Goal: Task Accomplishment & Management: Manage account settings

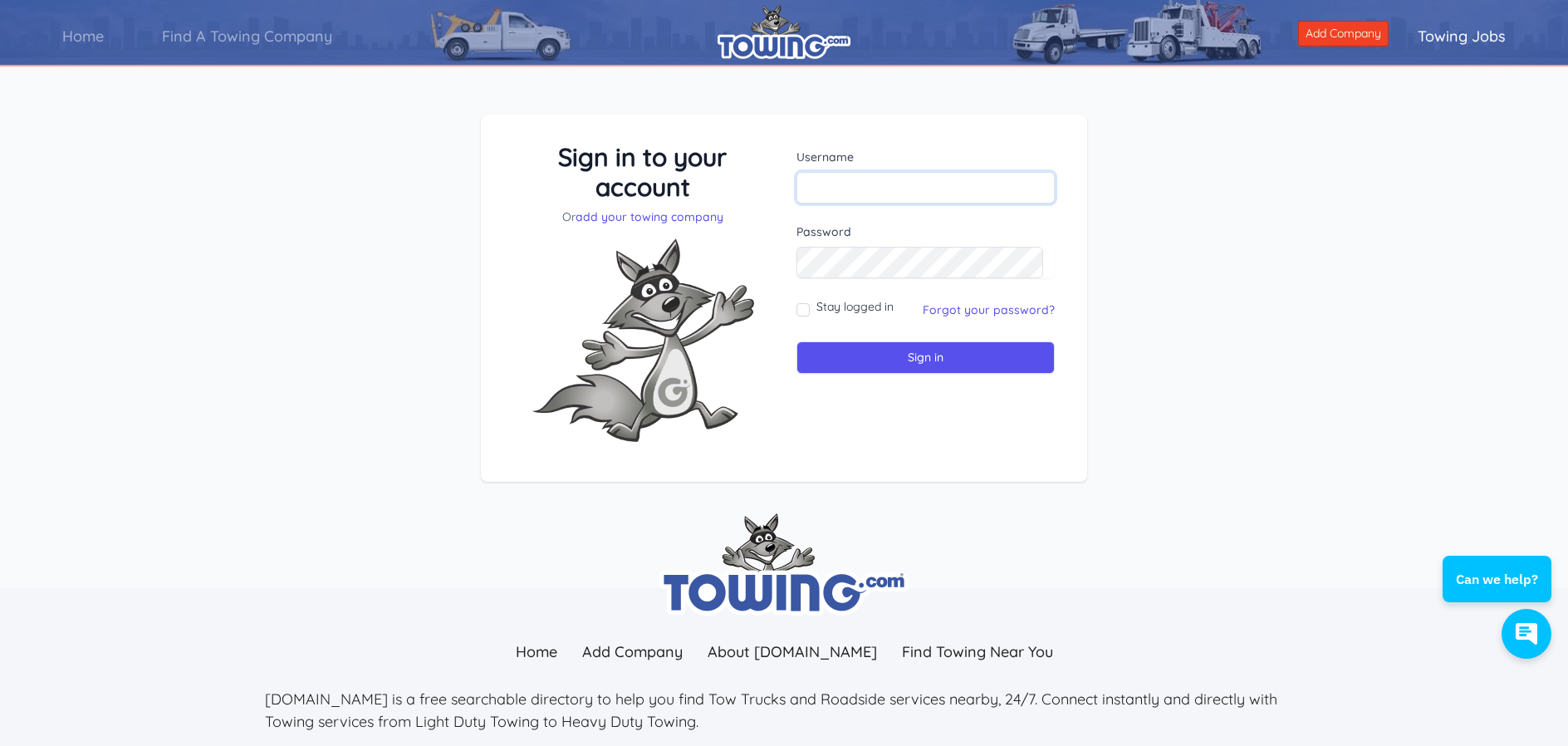
click at [894, 185] on input "text" at bounding box center [925, 188] width 258 height 31
type input "krimmelheavytowing@outlook.com"
click at [890, 364] on input "Sign in" at bounding box center [925, 357] width 258 height 32
click at [938, 195] on input "text" at bounding box center [925, 188] width 258 height 31
type input "[EMAIL_ADDRESS][DOMAIN_NAME]"
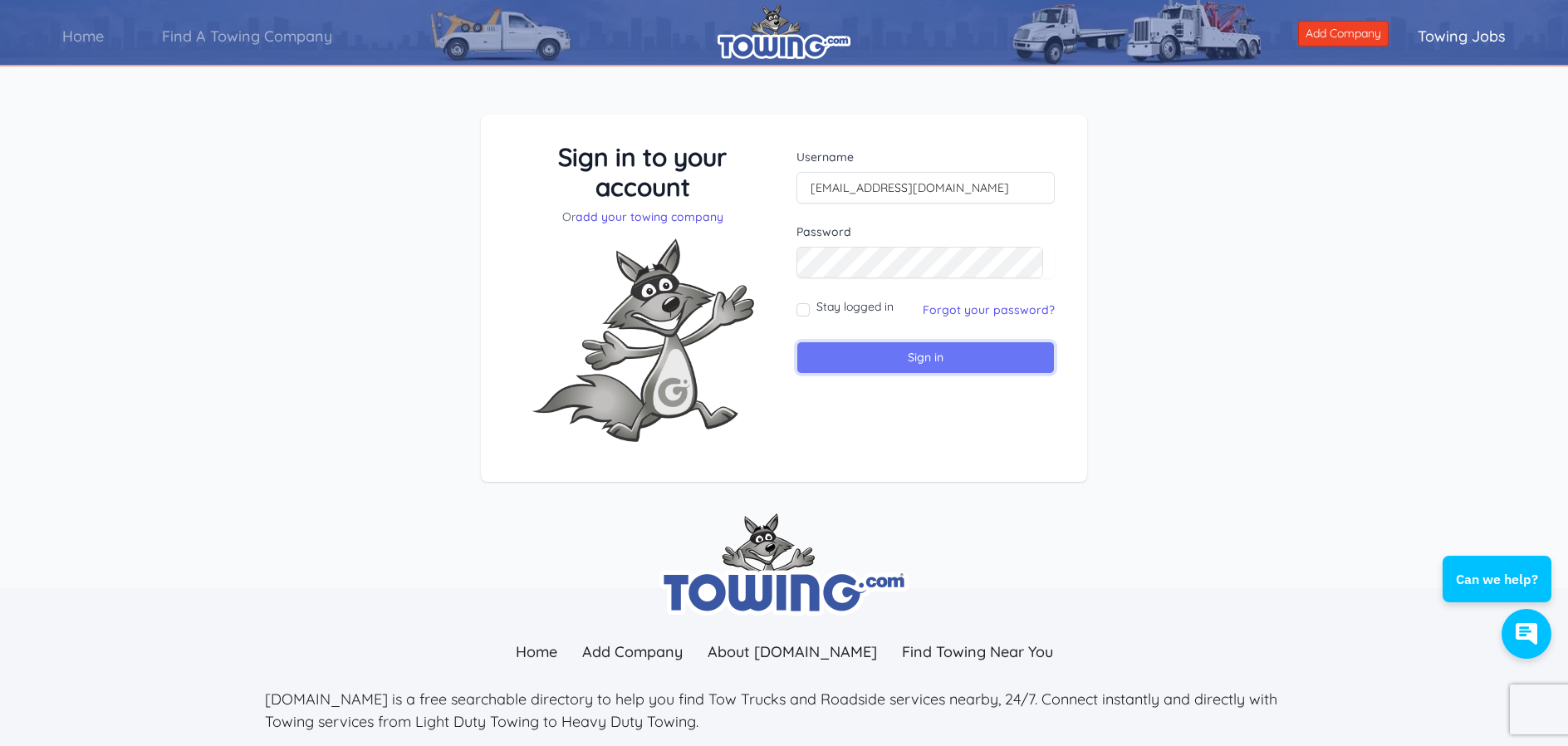
click at [895, 343] on input "Sign in" at bounding box center [925, 357] width 258 height 32
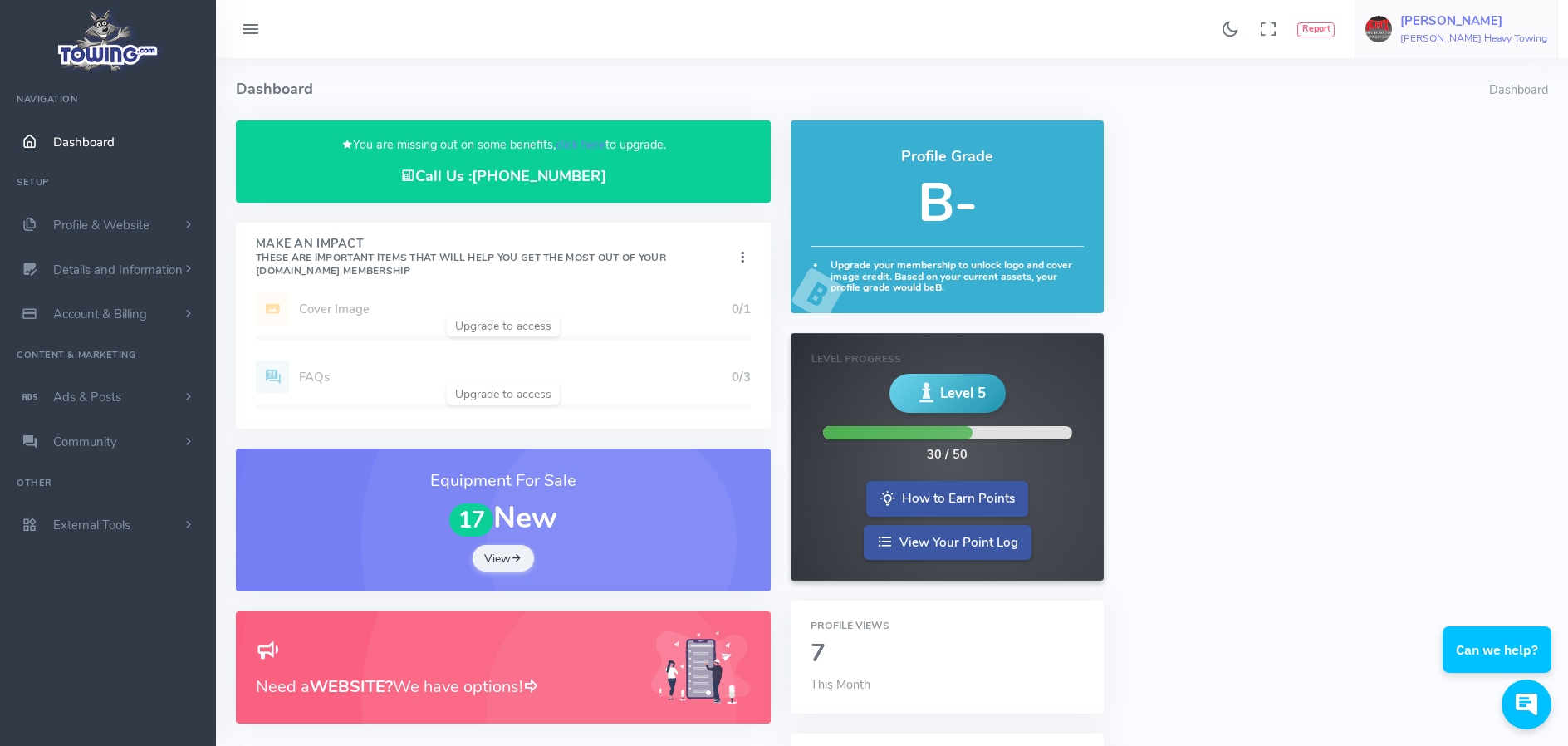
click at [1458, 30] on span "[PERSON_NAME] Heavy Towing" at bounding box center [1474, 29] width 147 height 30
click at [1392, 35] on img at bounding box center [1378, 29] width 27 height 27
click at [111, 223] on span "Profile & Website" at bounding box center [101, 224] width 97 height 17
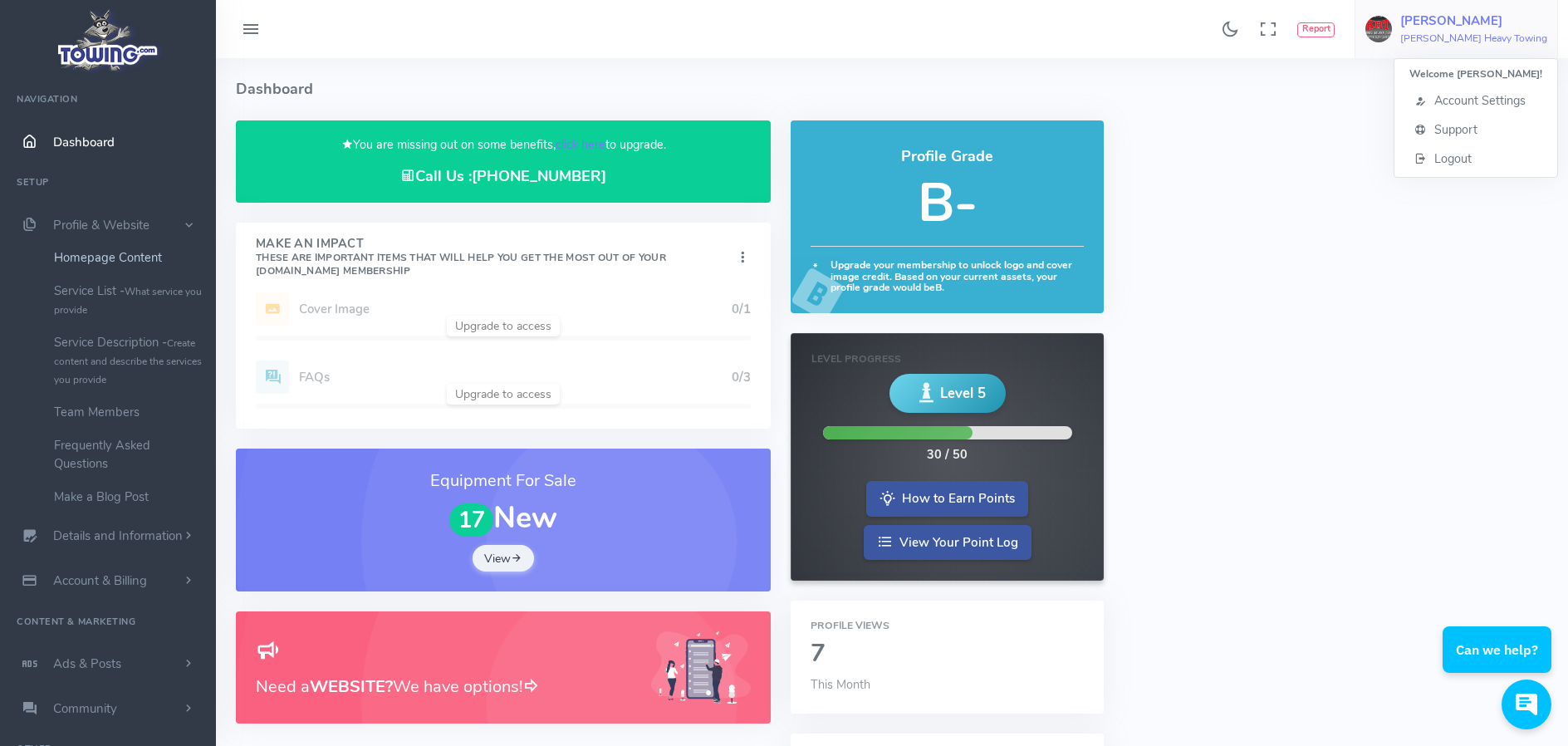
click at [115, 256] on link "Homepage Content" at bounding box center [129, 257] width 175 height 33
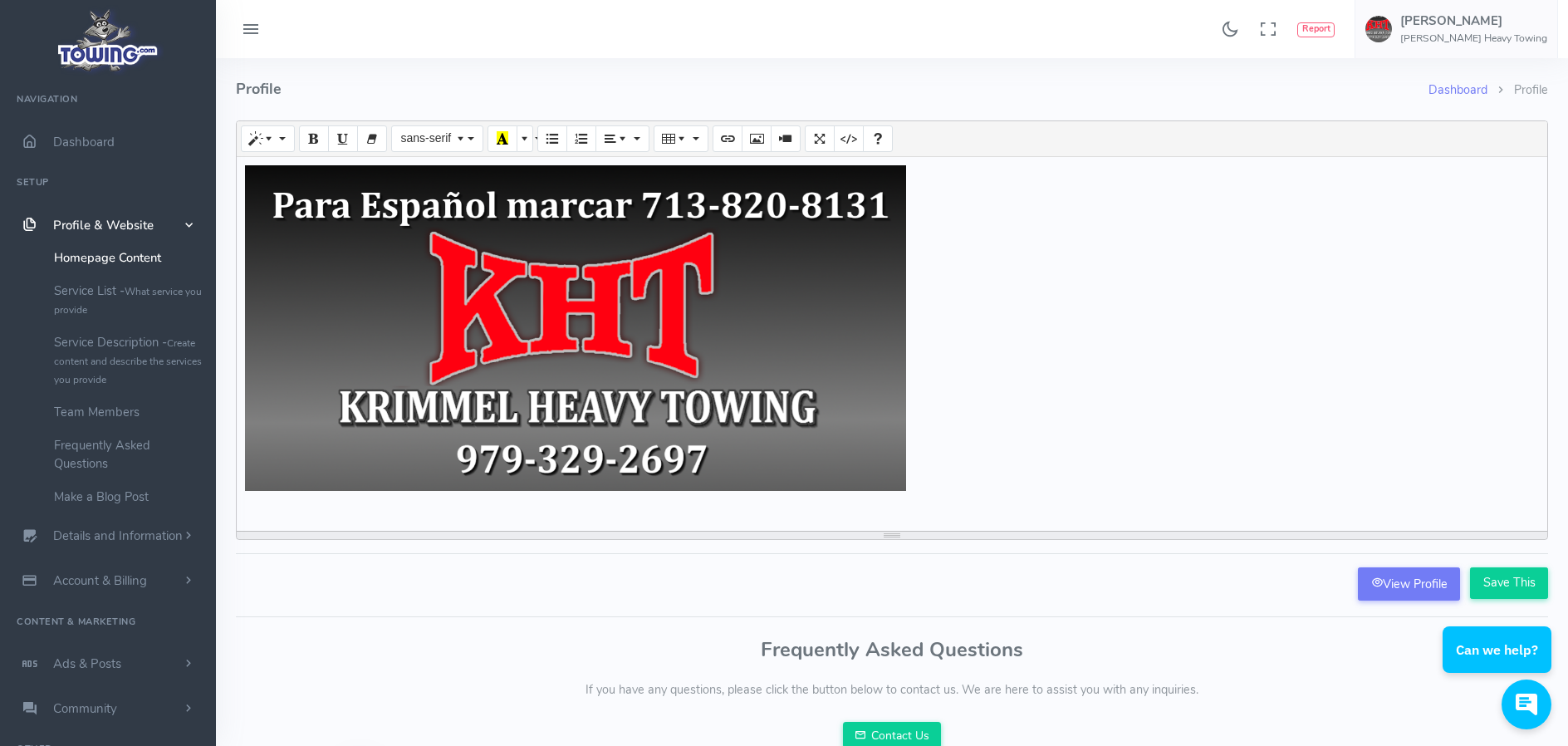
click at [1432, 581] on html "Can we help?" at bounding box center [1499, 581] width 138 height 0
click at [1411, 584] on link "View Profile" at bounding box center [1409, 583] width 102 height 33
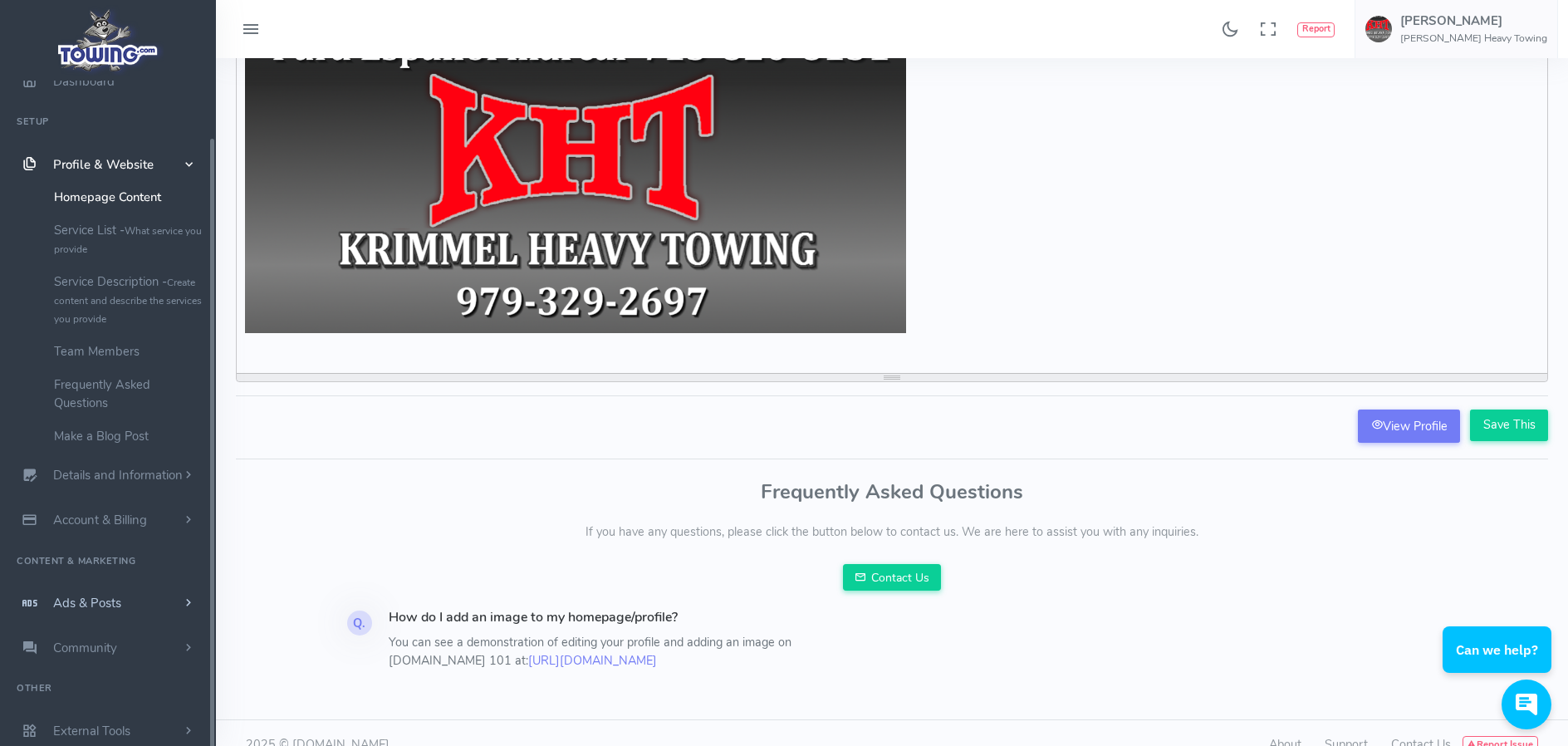
scroll to position [181, 0]
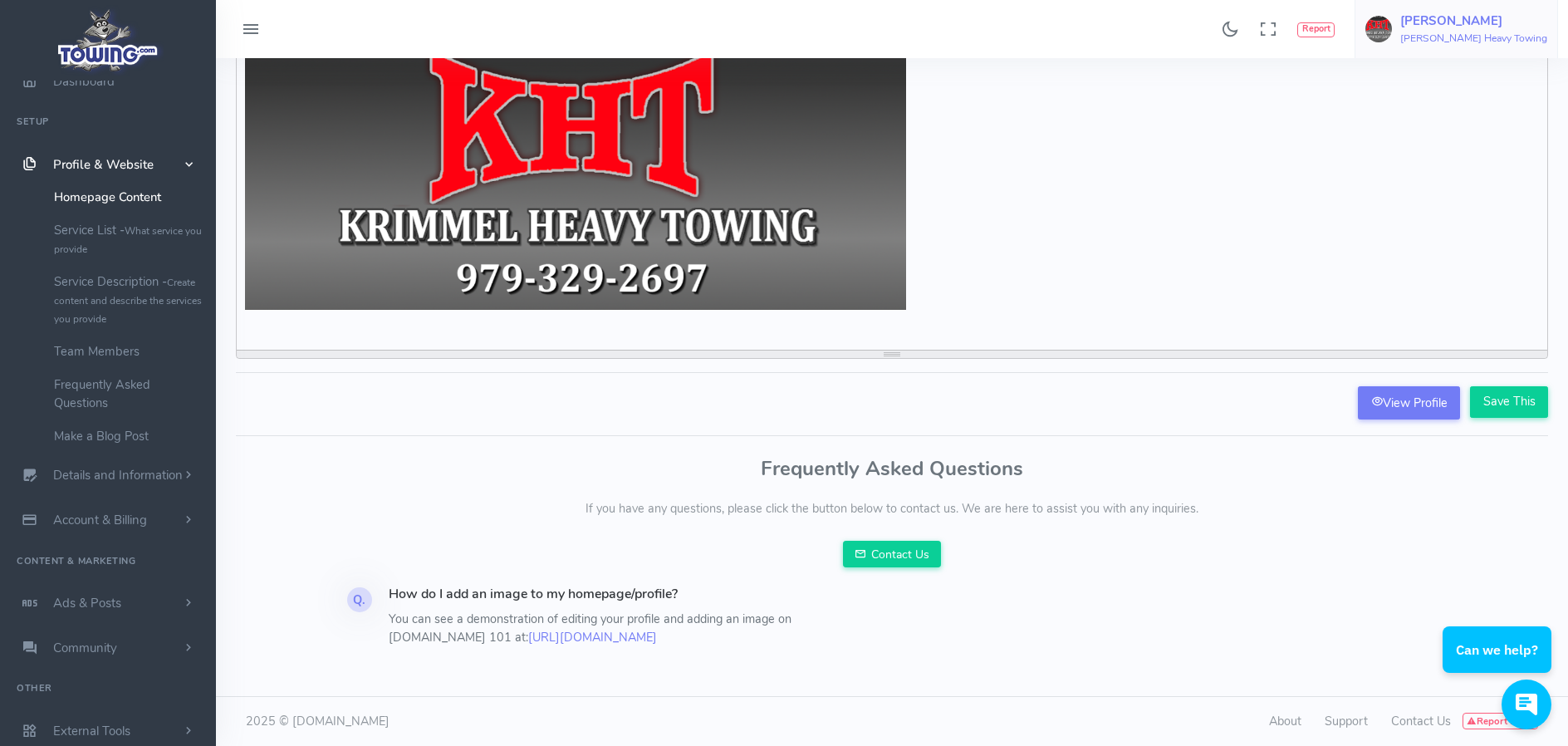
click at [1438, 33] on link "David Krimmel Heavy Towing" at bounding box center [1457, 29] width 204 height 58
click at [1485, 402] on input "Save This" at bounding box center [1510, 402] width 78 height 31
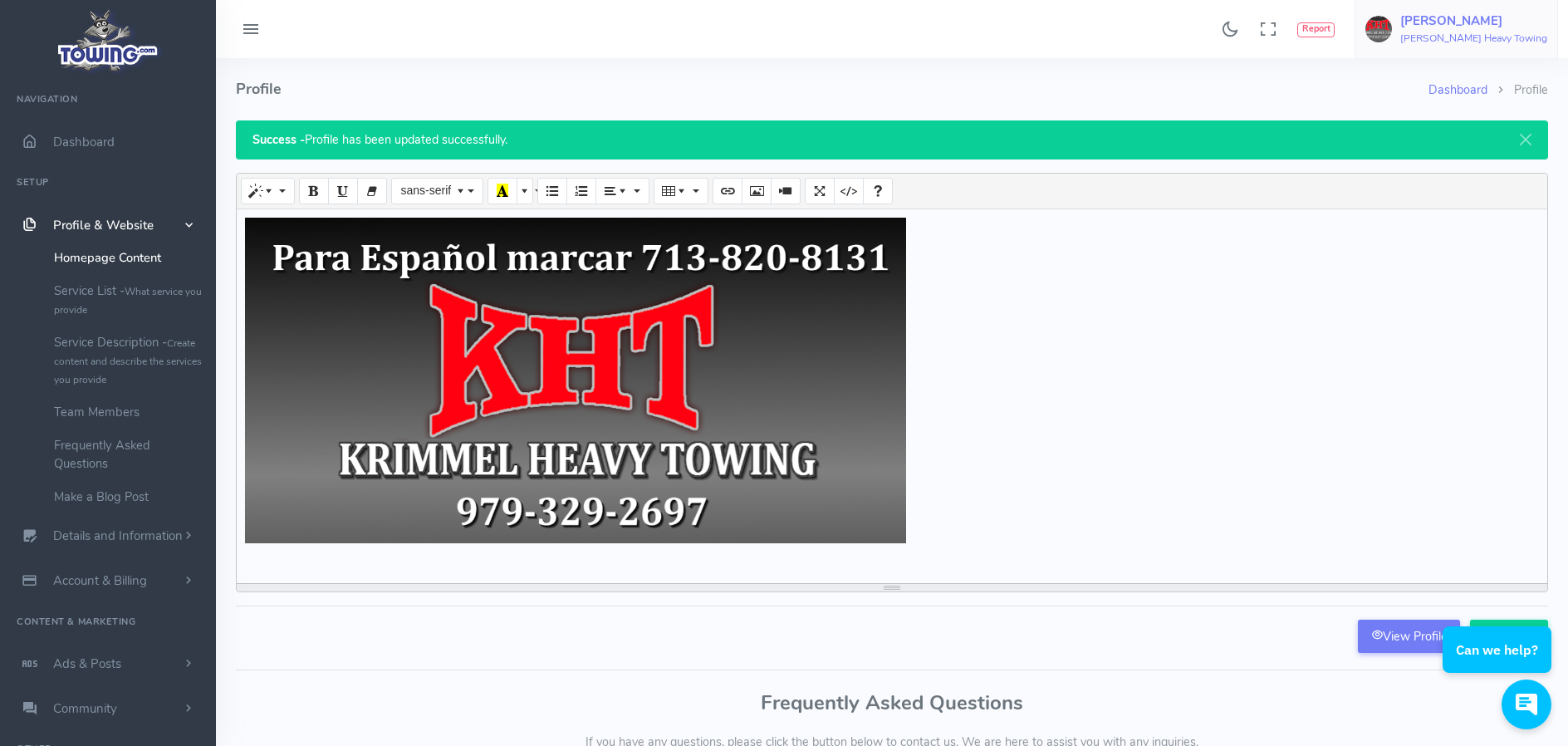
click at [1392, 31] on img at bounding box center [1378, 29] width 27 height 27
click at [1460, 155] on span "Logout" at bounding box center [1453, 158] width 37 height 17
